Goal: Navigation & Orientation: Find specific page/section

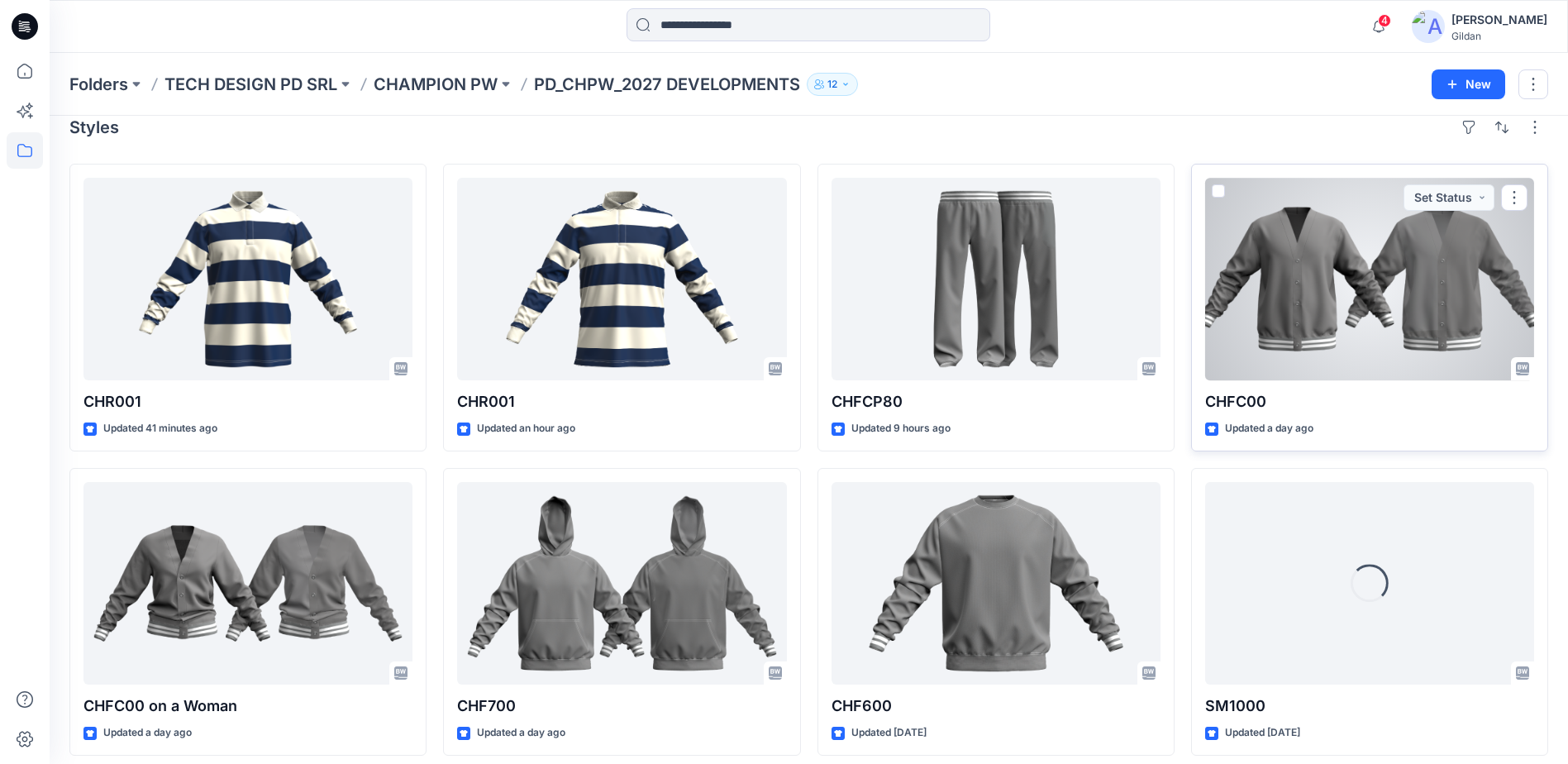
scroll to position [33, 0]
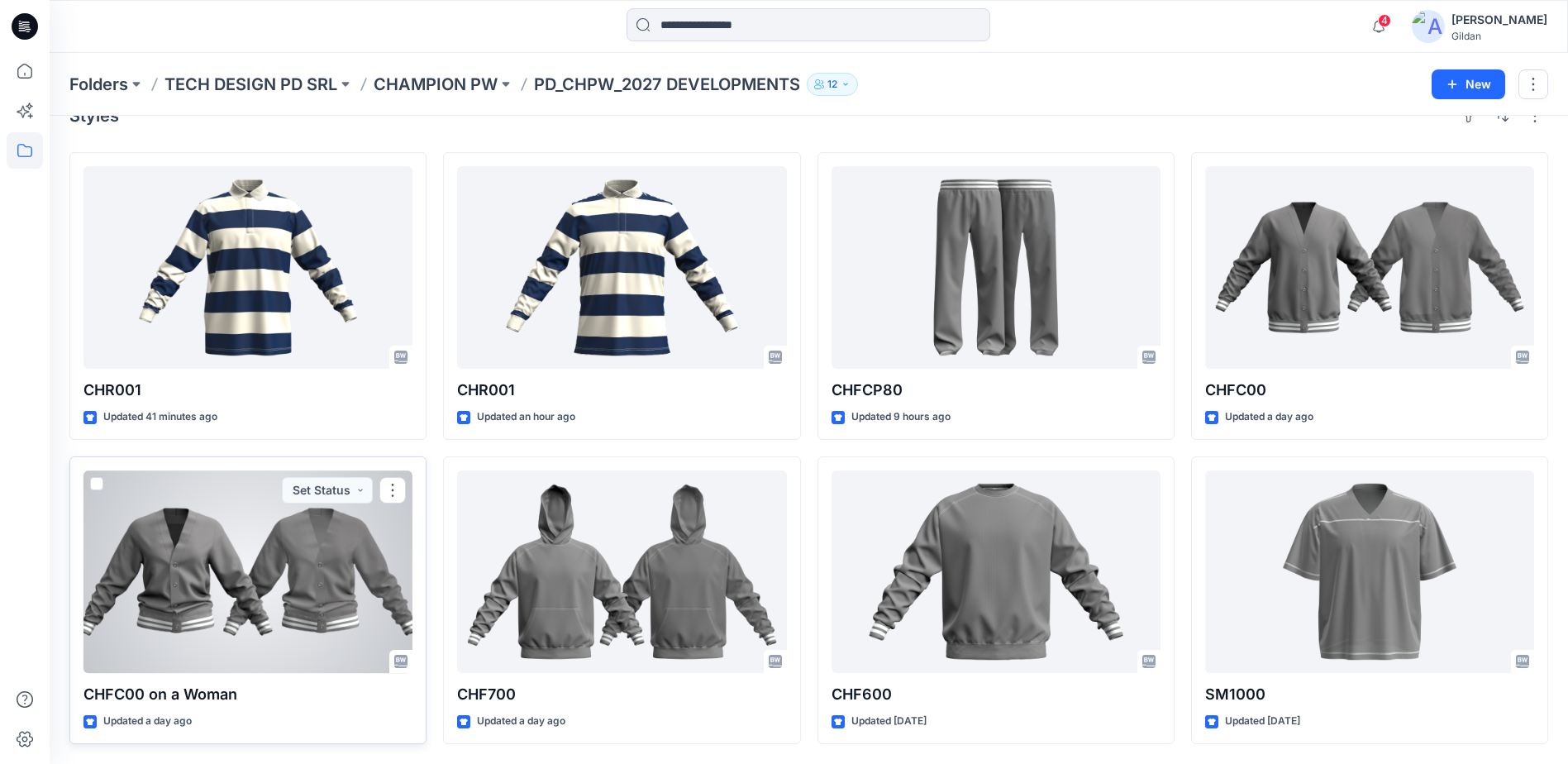
drag, startPoint x: 365, startPoint y: 505, endPoint x: 189, endPoint y: 508, distance: 176.0
